Goal: Information Seeking & Learning: Learn about a topic

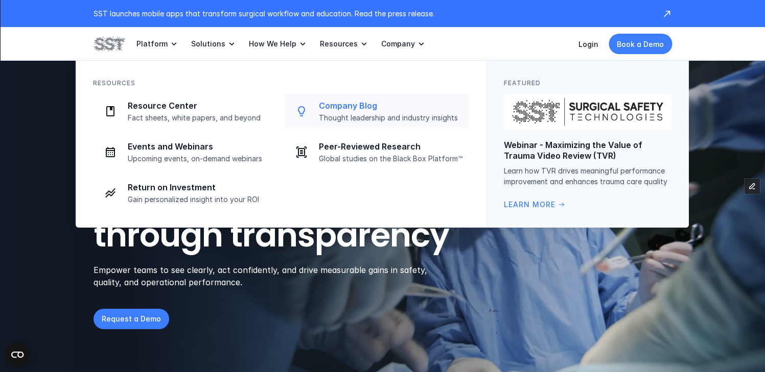
click at [338, 102] on p "Company Blog" at bounding box center [391, 106] width 144 height 11
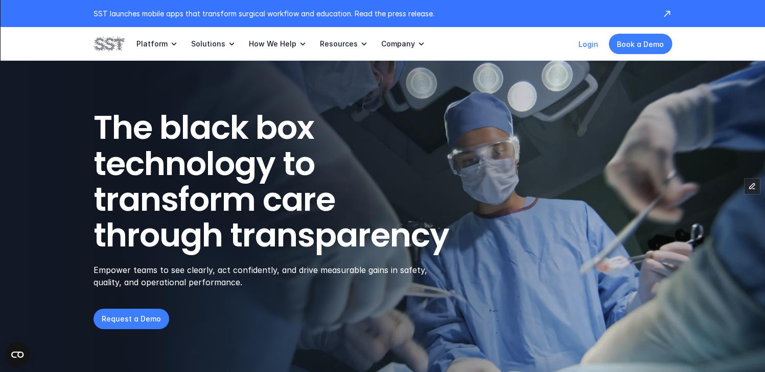
click at [587, 40] on link "Login" at bounding box center [588, 44] width 20 height 9
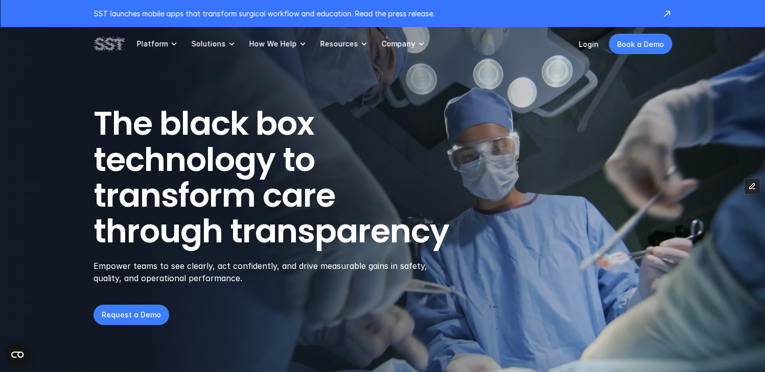
scroll to position [11, 0]
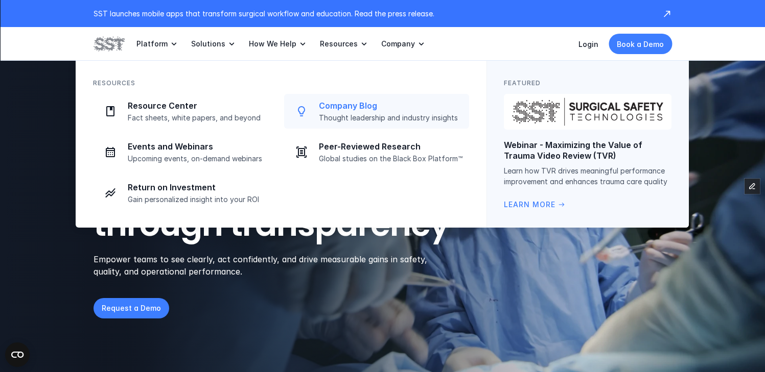
click at [338, 110] on p "Company Blog" at bounding box center [391, 106] width 144 height 11
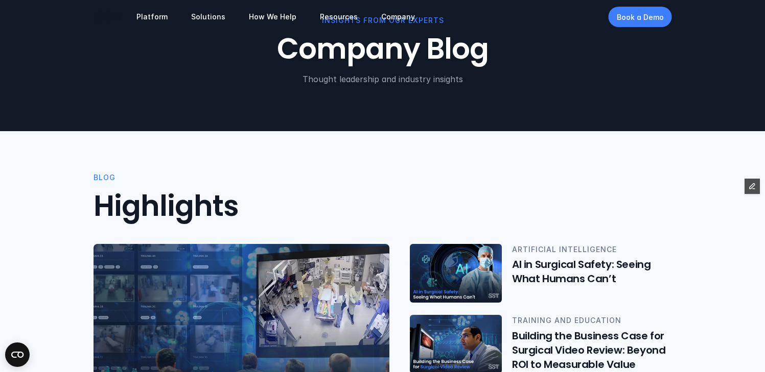
scroll to position [202, 0]
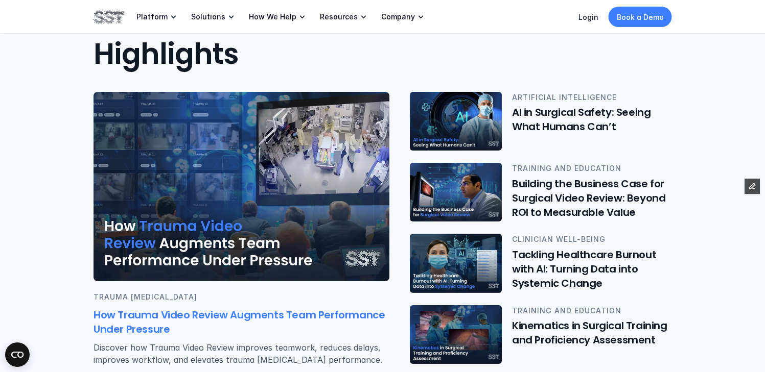
click at [236, 232] on img at bounding box center [242, 187] width 296 height 190
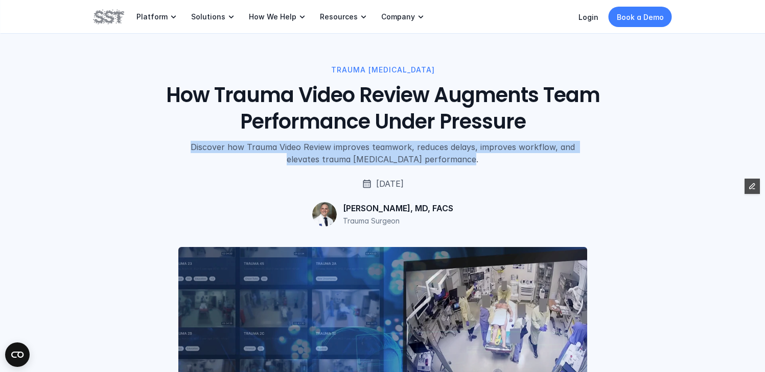
drag, startPoint x: 486, startPoint y: 159, endPoint x: 142, endPoint y: 145, distance: 344.7
click at [143, 144] on div "TRAUMA RESUSCITATION How Trauma Video Review Augments Team Performance Under Pr…" at bounding box center [383, 114] width 578 height 101
copy div "Discover how Trauma Video Review improves teamwork, reduces delays, improves wo…"
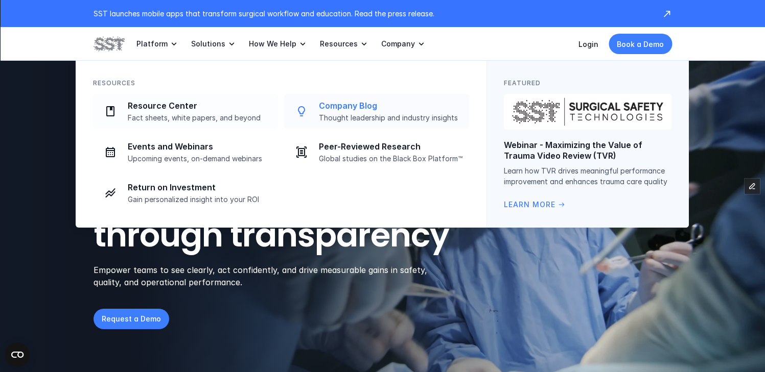
click at [333, 107] on p "Company Blog" at bounding box center [391, 106] width 144 height 11
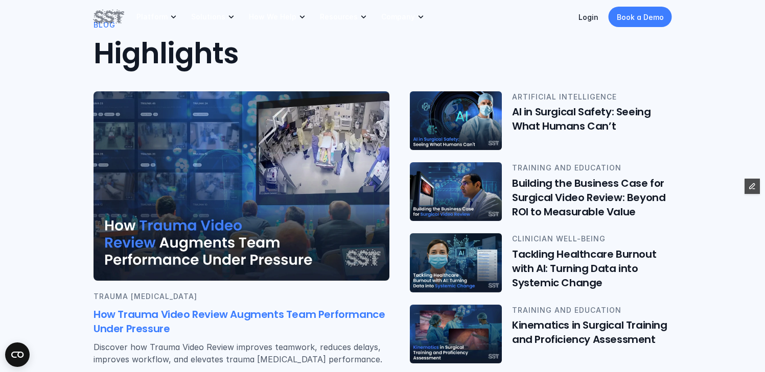
scroll to position [333, 0]
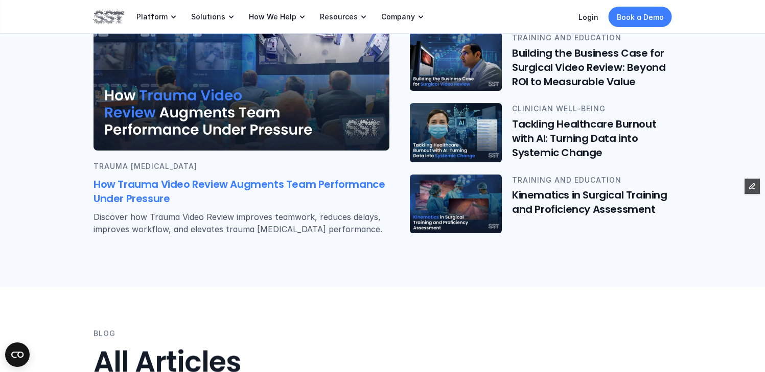
click at [169, 186] on h6 "How Trauma Video Review Augments Team Performance Under Pressure" at bounding box center [242, 192] width 296 height 29
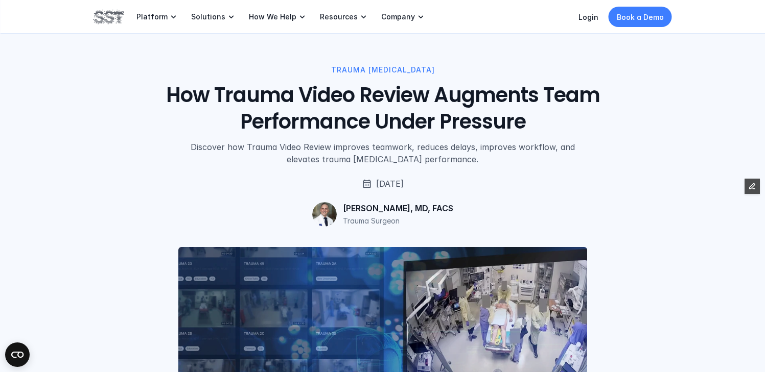
click at [116, 17] on img at bounding box center [109, 16] width 31 height 17
